Goal: Task Accomplishment & Management: Use online tool/utility

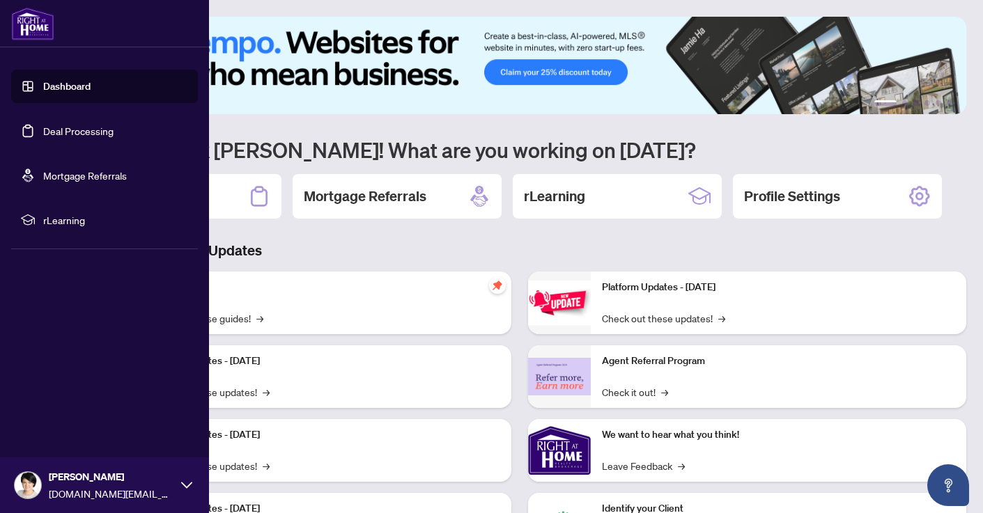
click at [43, 125] on link "Deal Processing" at bounding box center [78, 131] width 70 height 13
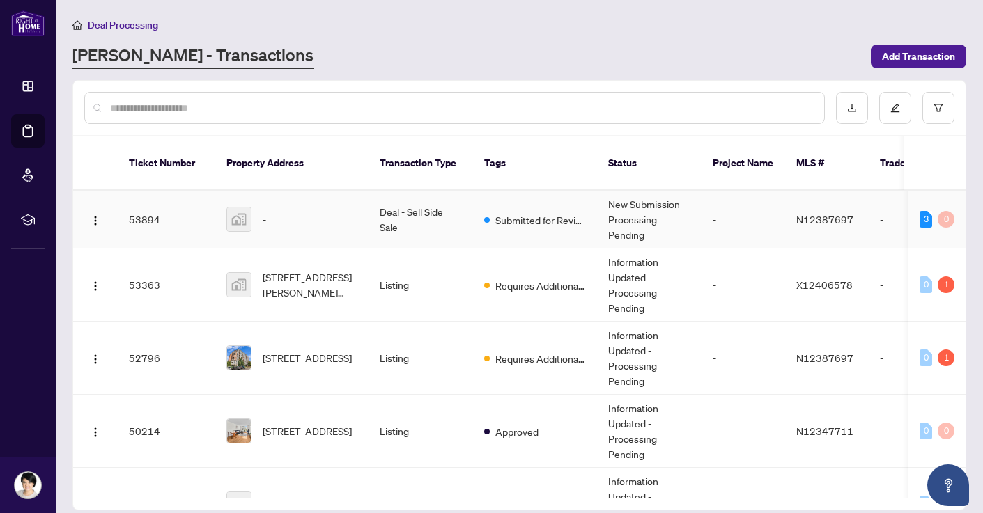
click at [432, 200] on td "Deal - Sell Side Sale" at bounding box center [420, 220] width 104 height 58
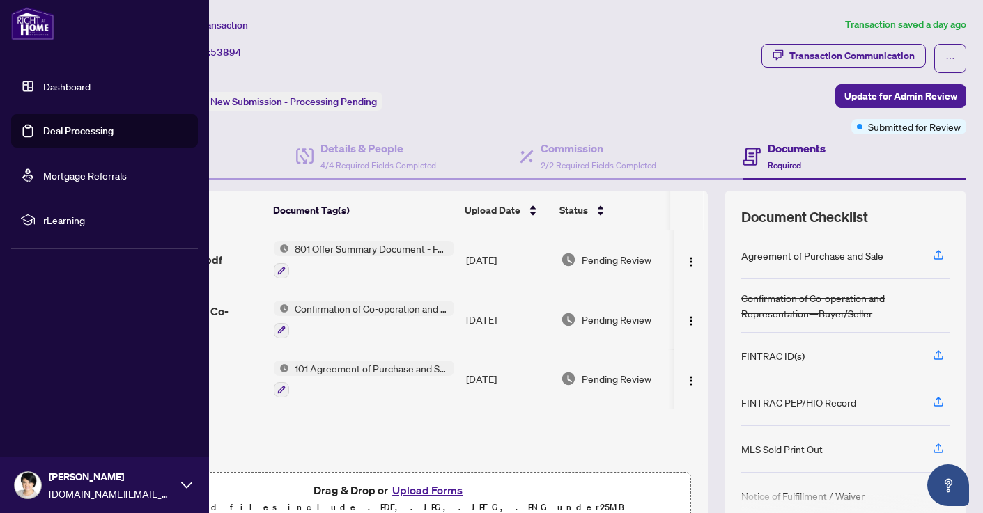
click at [47, 127] on link "Deal Processing" at bounding box center [78, 131] width 70 height 13
